Goal: Navigation & Orientation: Find specific page/section

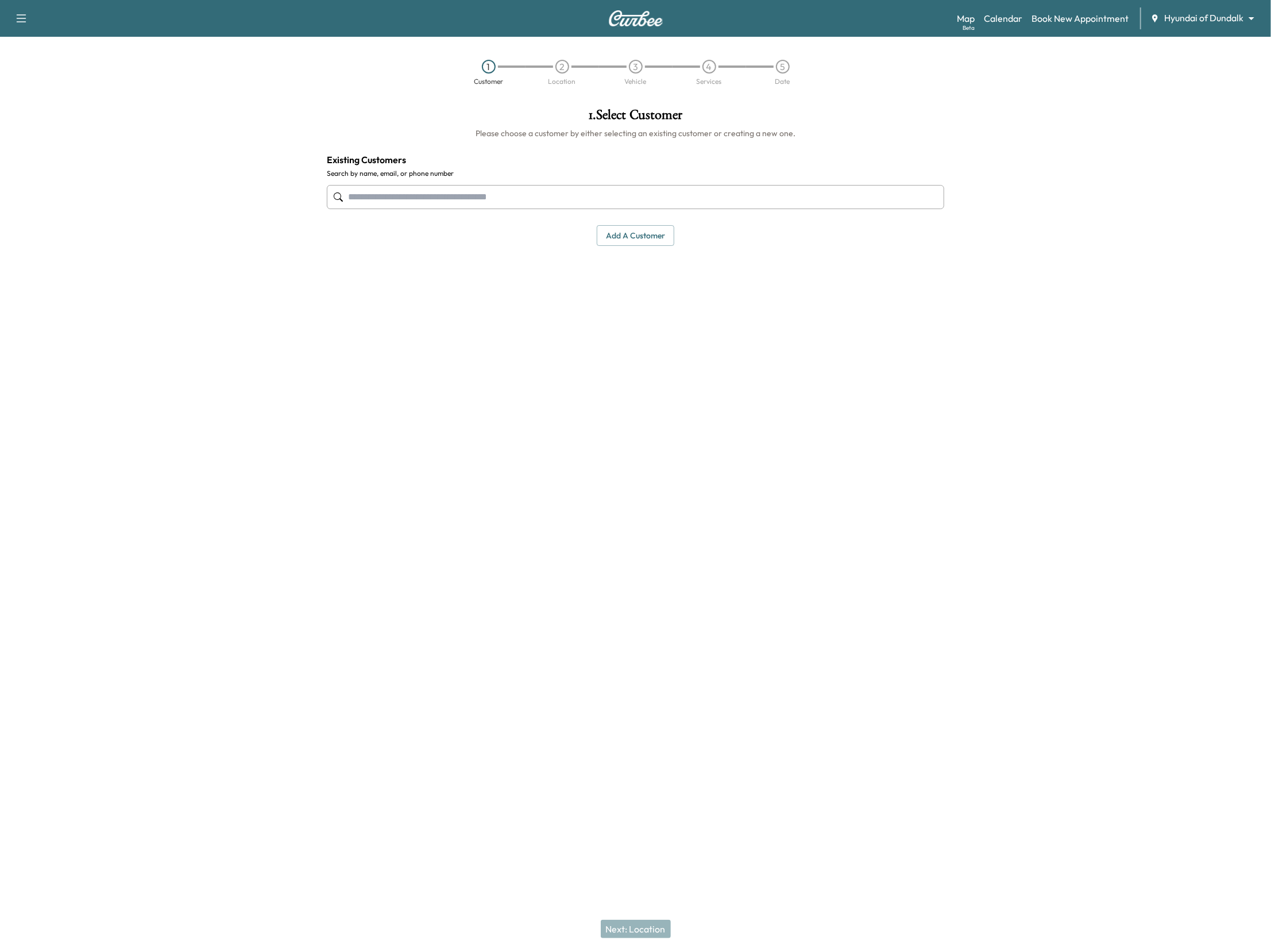
click at [1227, 16] on body "Support Log Out Map Beta Calendar Book New Appointment Hyundai of Dundalk *****…" at bounding box center [635, 476] width 1271 height 952
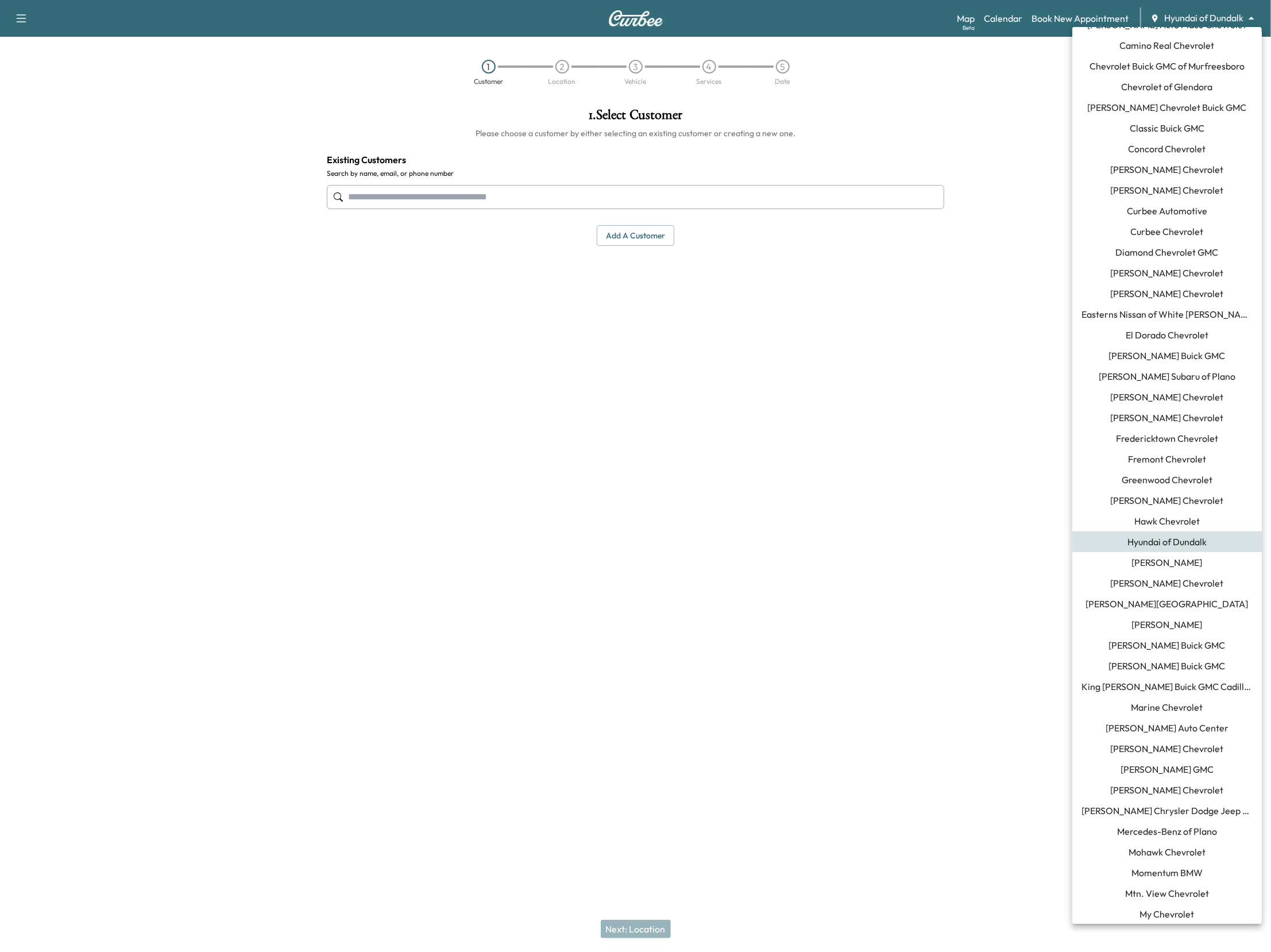
scroll to position [145, 0]
click at [1153, 871] on span "Momentum BMW" at bounding box center [1167, 869] width 71 height 14
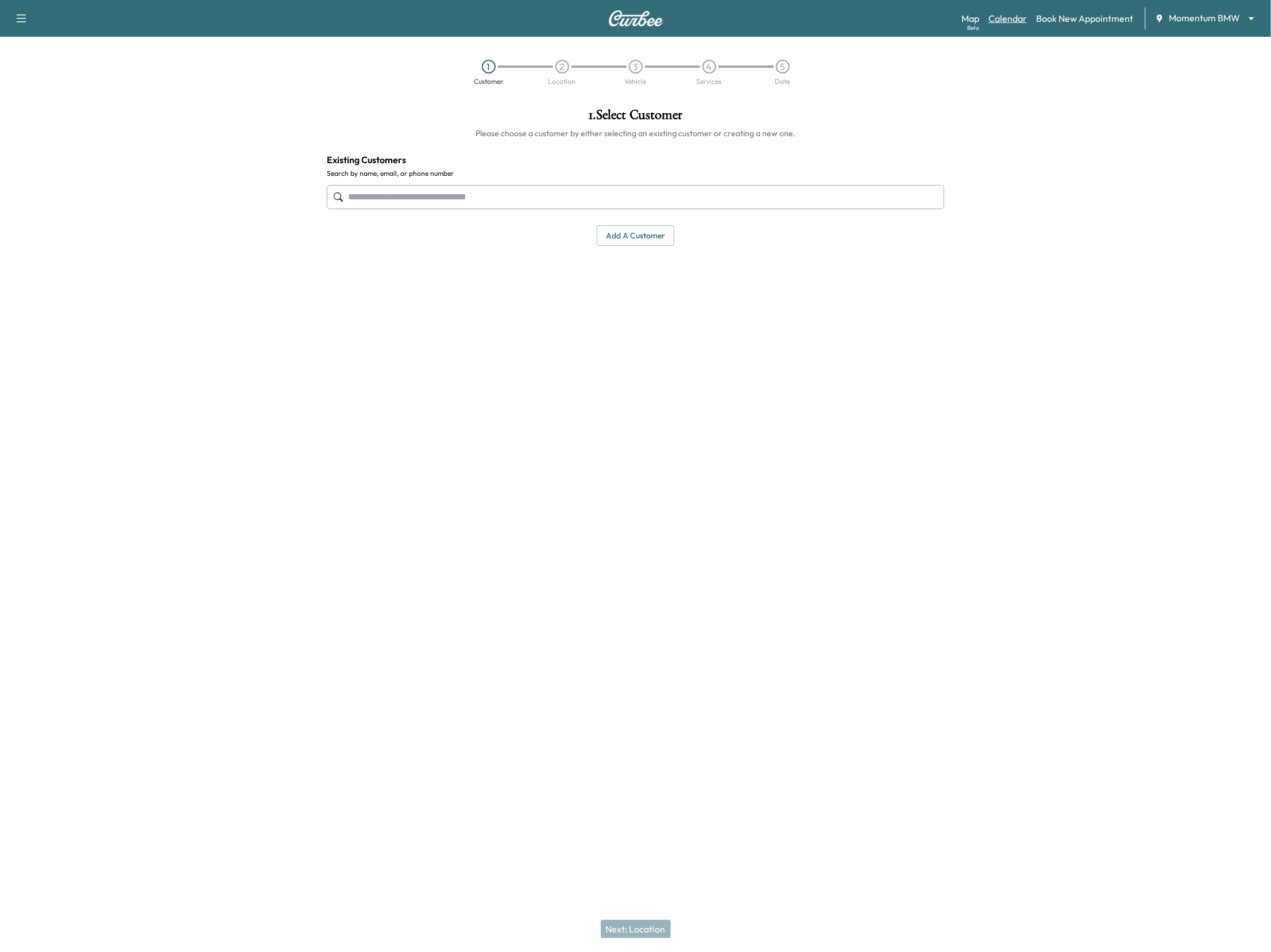
click at [1012, 21] on link "Calendar" at bounding box center [1008, 19] width 38 height 14
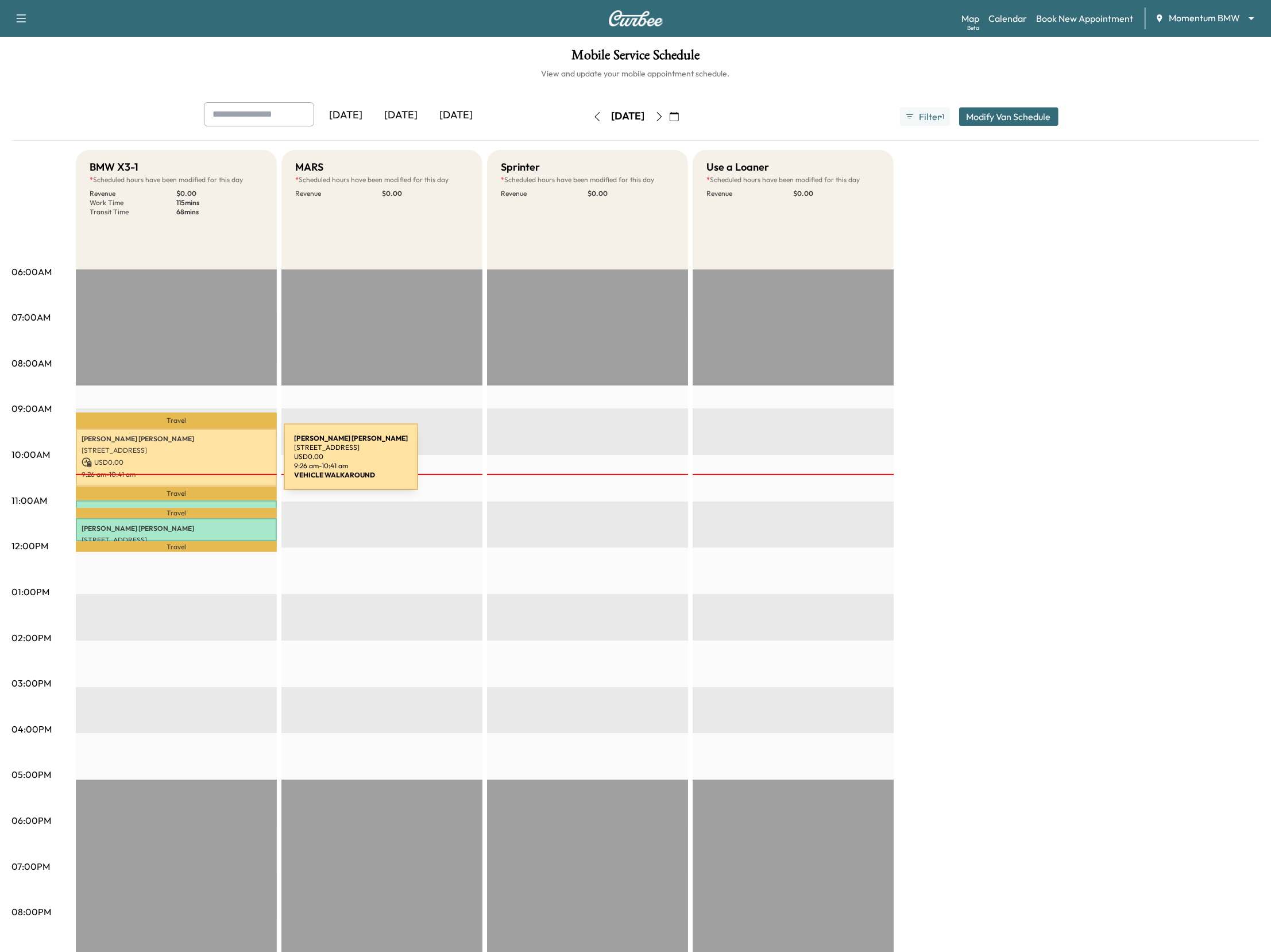
click at [196, 463] on p "USD 0.00" at bounding box center [176, 463] width 189 height 10
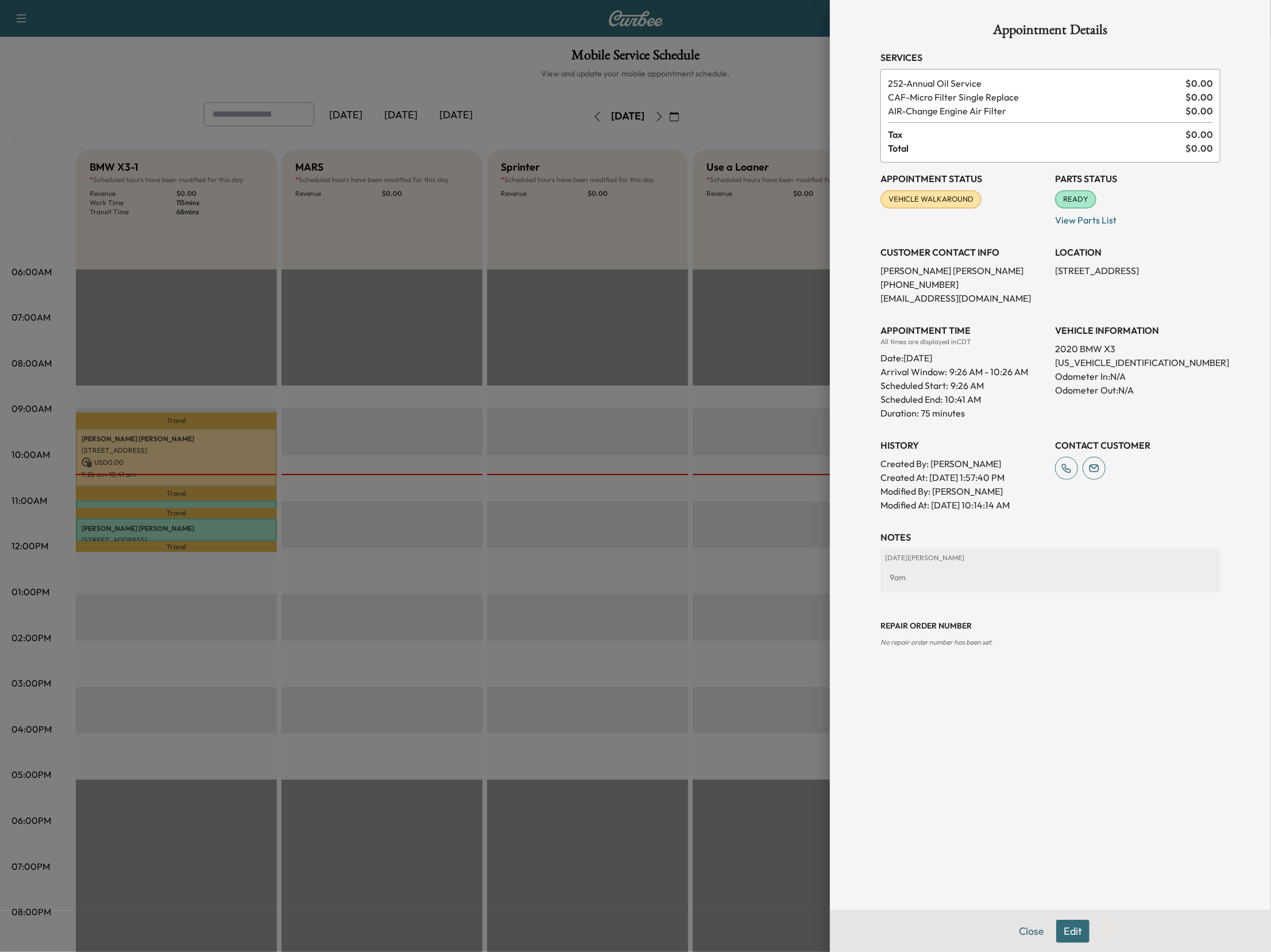
click at [169, 504] on div at bounding box center [635, 476] width 1271 height 952
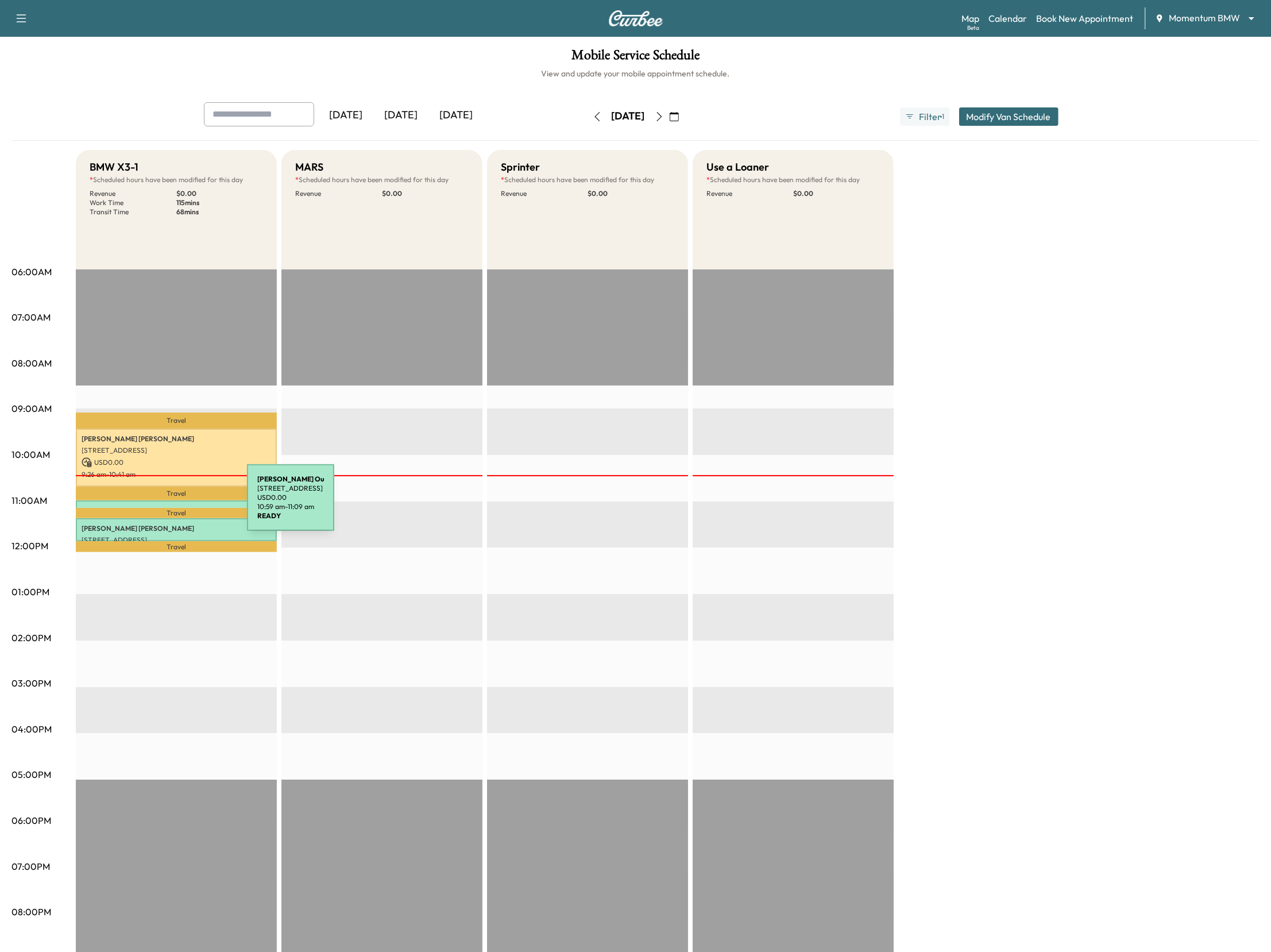
click at [161, 504] on div "Stephanie Ou 10214 Rockdale Bridge Ct, Sugar Land, TX 77498, USA USD 0.00 10:59…" at bounding box center [176, 506] width 201 height 12
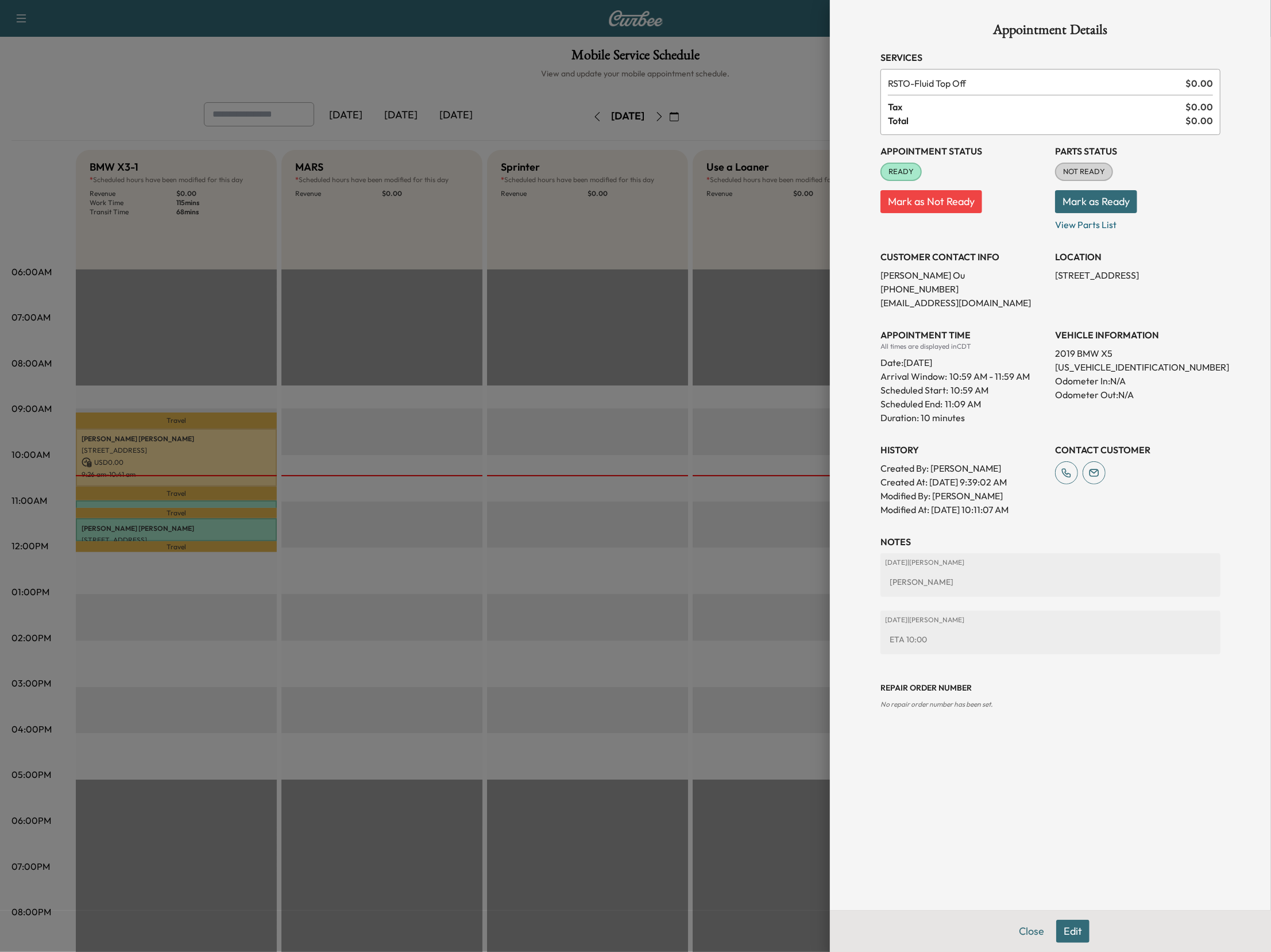
click at [665, 601] on div at bounding box center [635, 476] width 1271 height 952
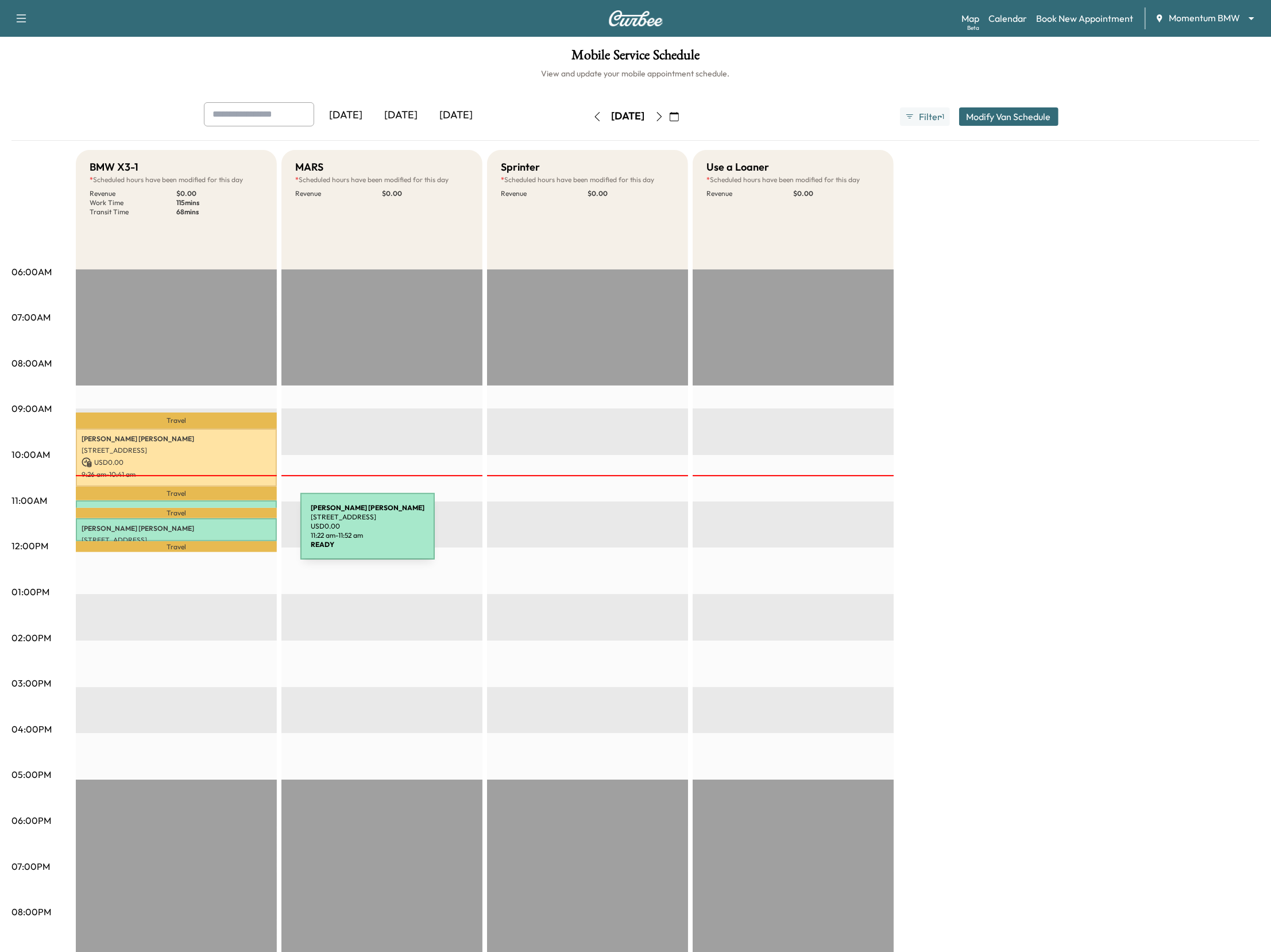
click at [214, 533] on div "DEANNA MCDONALD 3525 Town Center Blvd S, Sugar Land, TX 77479, USA USD 0.00 11:…" at bounding box center [176, 530] width 201 height 23
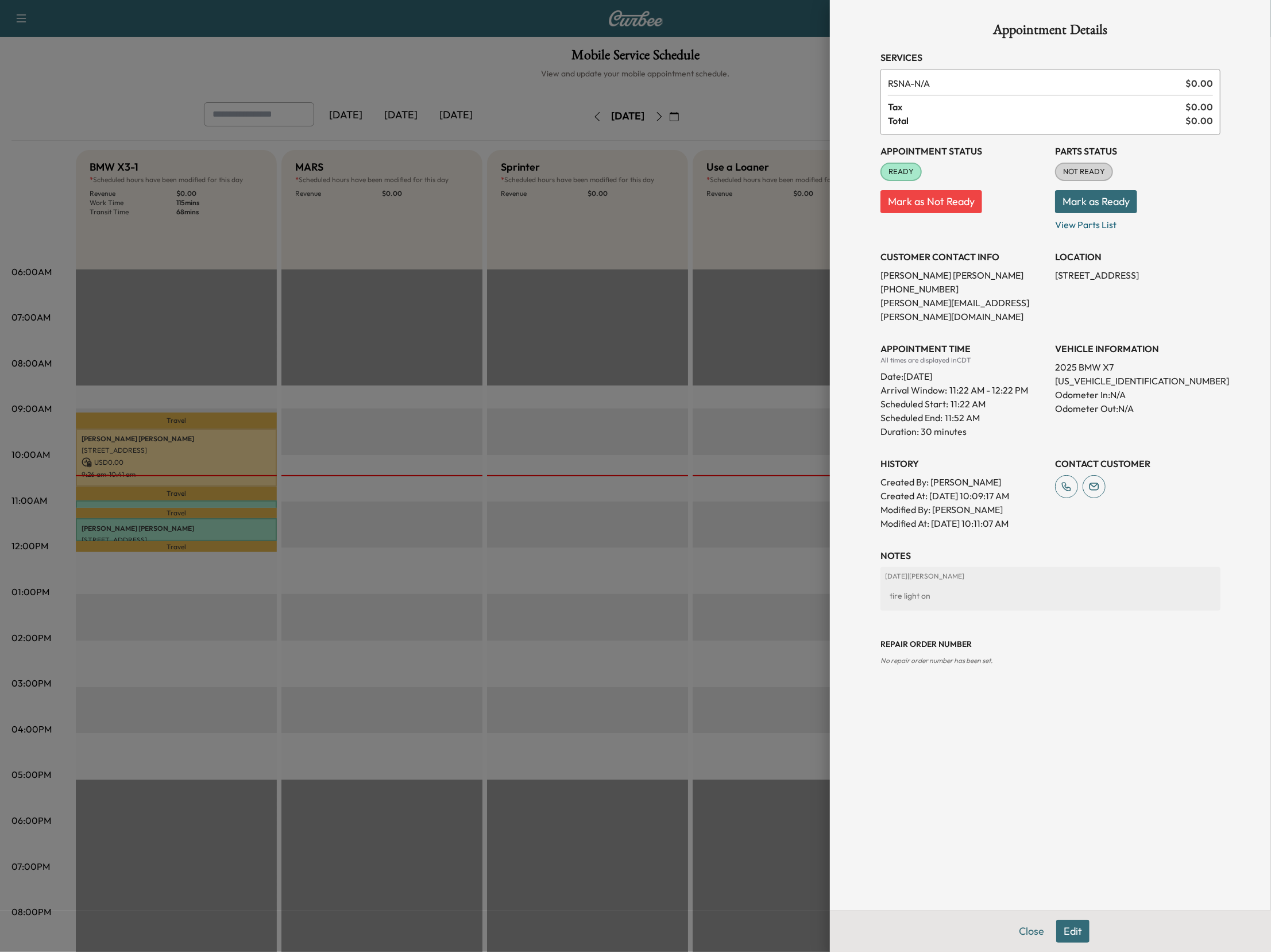
click at [702, 217] on div at bounding box center [635, 476] width 1271 height 952
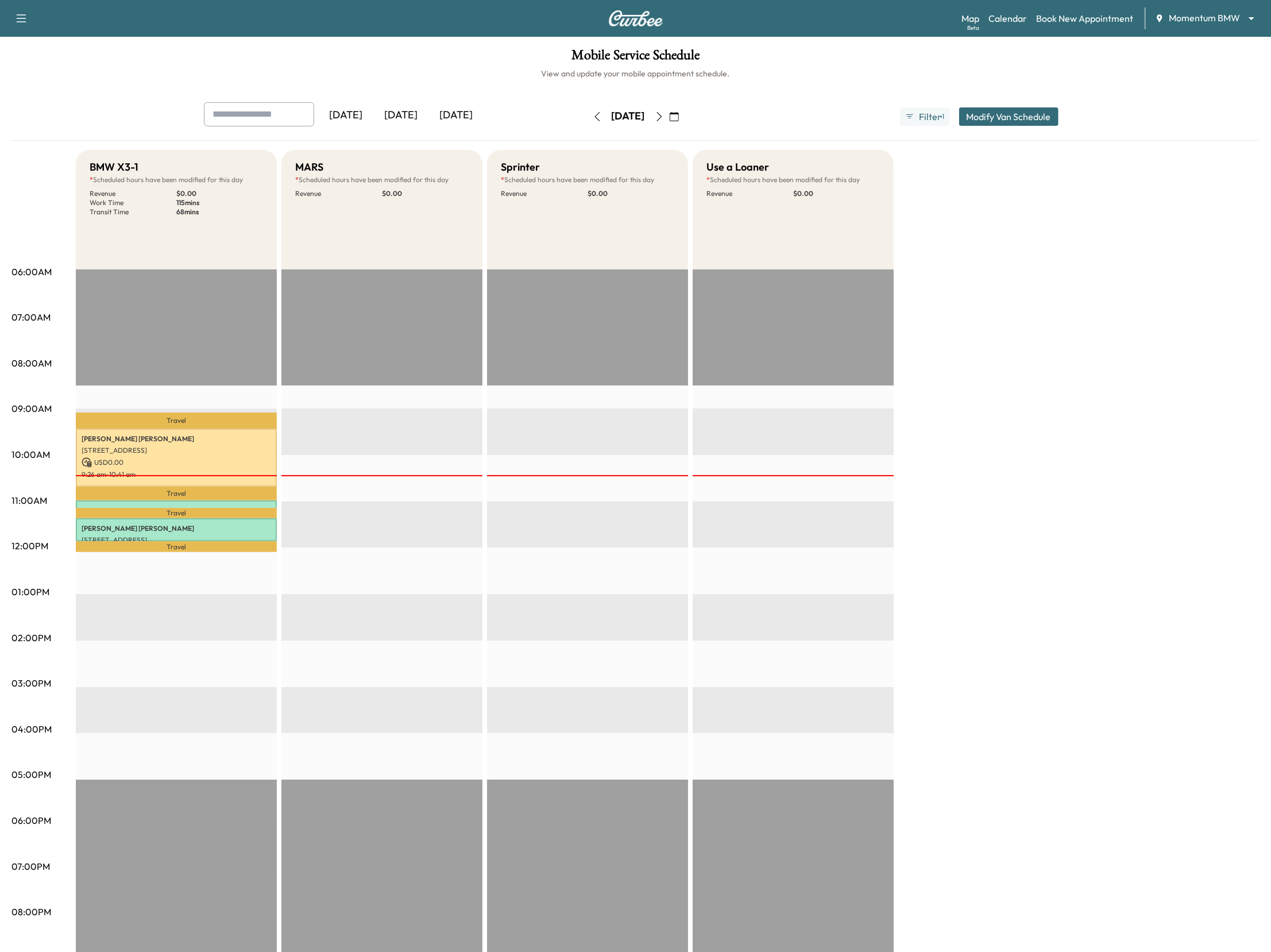
click at [593, 117] on icon "button" at bounding box center [598, 116] width 9 height 9
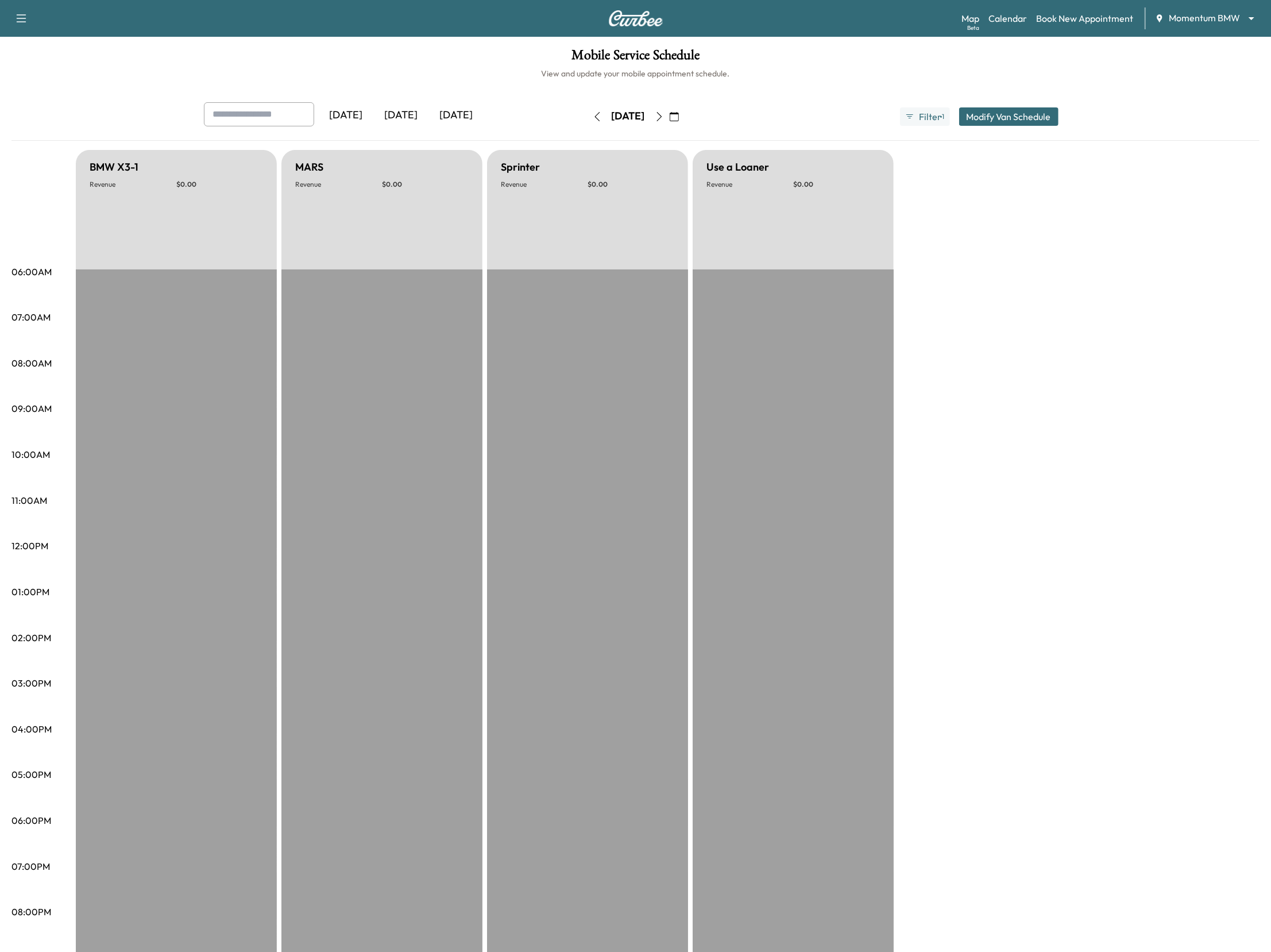
click at [593, 117] on icon "button" at bounding box center [598, 116] width 9 height 9
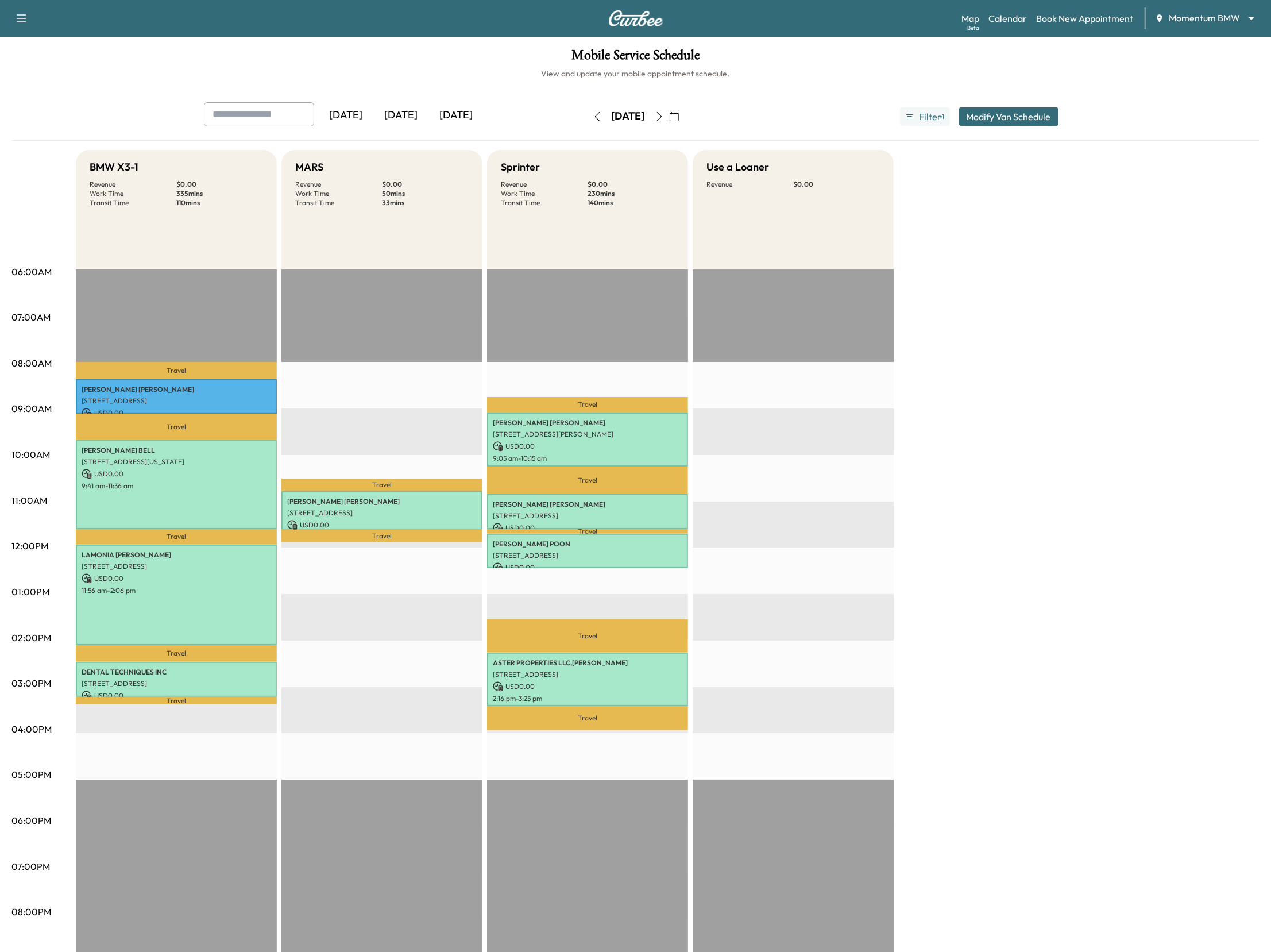
click at [664, 115] on icon "button" at bounding box center [660, 116] width 9 height 9
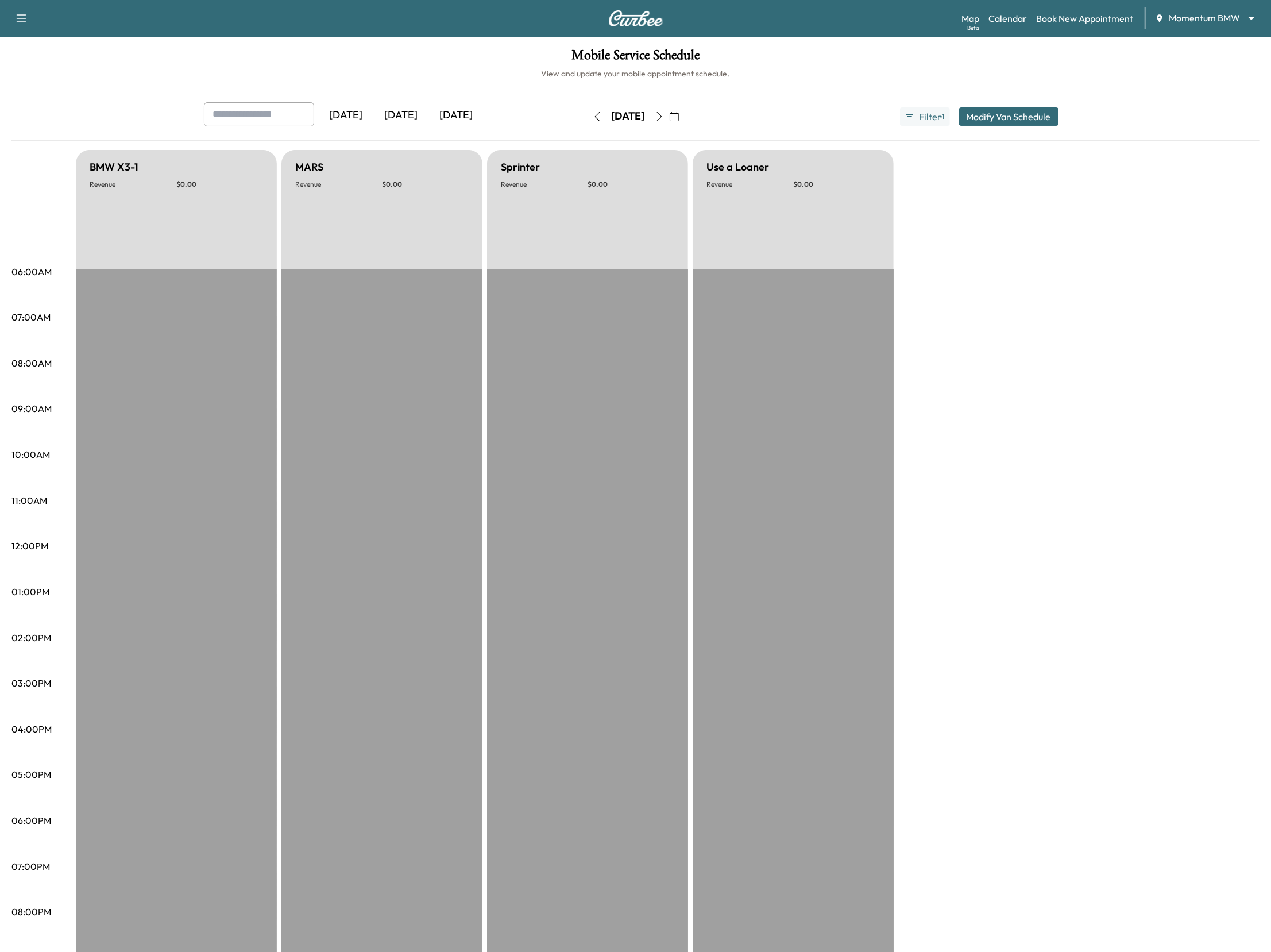
click at [669, 115] on button "button" at bounding box center [660, 116] width 20 height 19
click at [664, 115] on icon "button" at bounding box center [660, 116] width 9 height 9
